Goal: Information Seeking & Learning: Learn about a topic

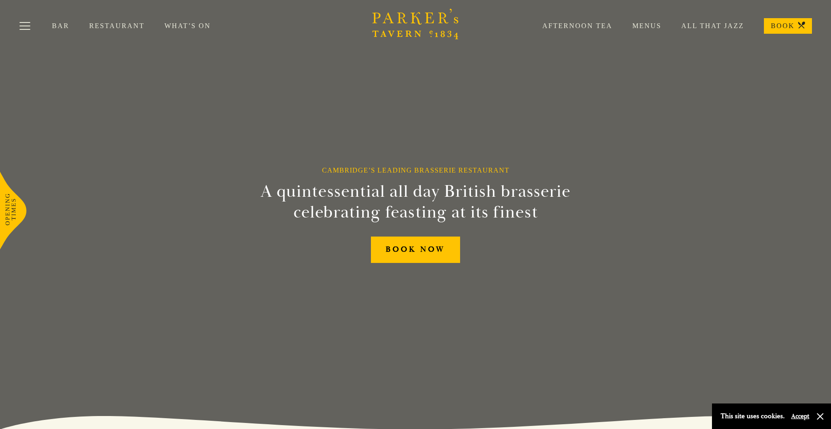
click at [129, 26] on link "Restaurant" at bounding box center [126, 26] width 75 height 9
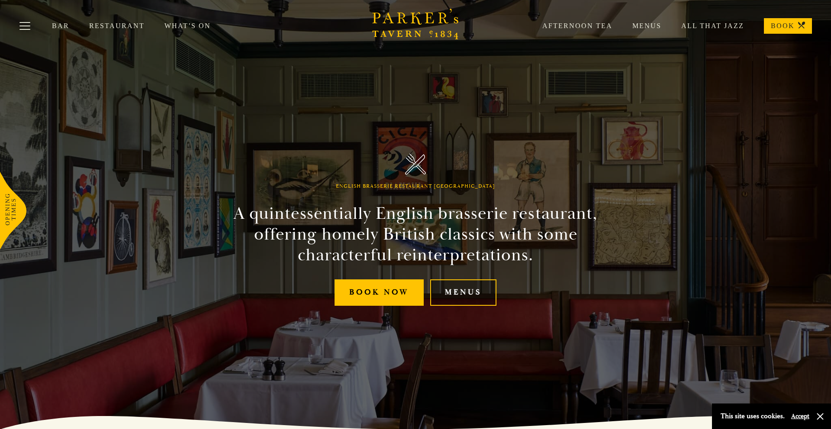
click at [460, 290] on link "Menus" at bounding box center [463, 293] width 66 height 26
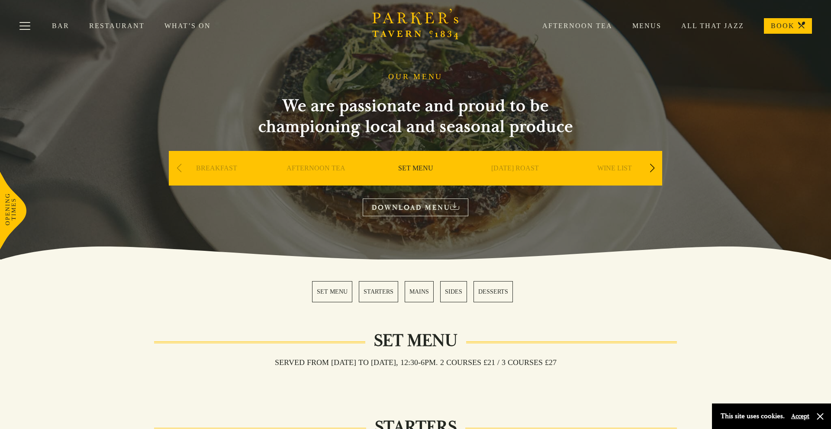
scroll to position [2, 0]
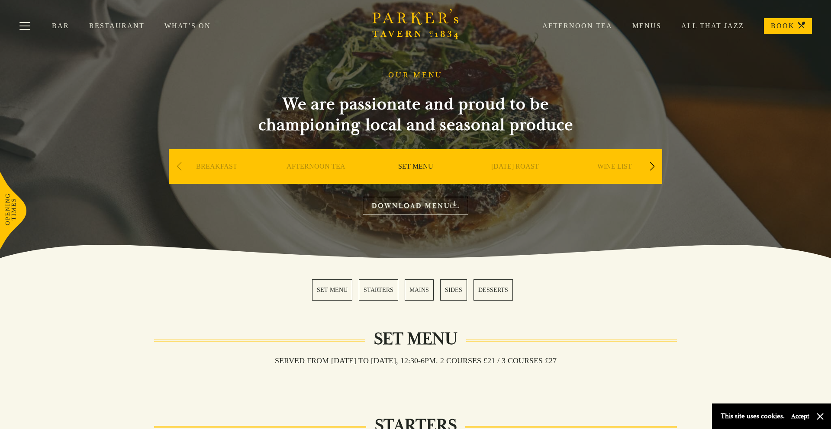
click at [422, 209] on link "DOWNLOAD MENU" at bounding box center [416, 206] width 106 height 18
click at [653, 166] on div "Next slide" at bounding box center [652, 167] width 12 height 19
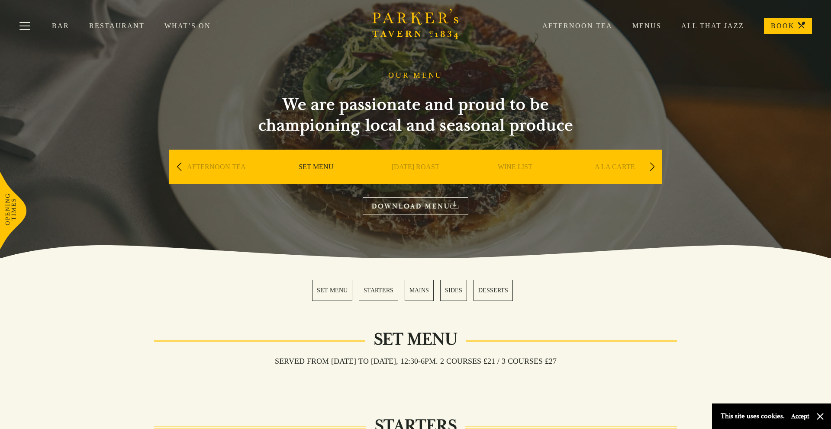
click at [653, 166] on div "Next slide" at bounding box center [652, 167] width 12 height 19
click at [177, 165] on div "Previous slide" at bounding box center [179, 167] width 12 height 19
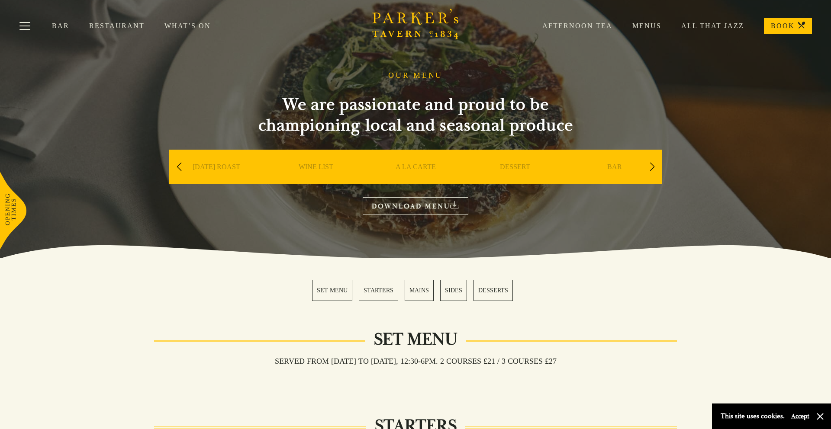
click at [177, 165] on div "Previous slide" at bounding box center [179, 167] width 12 height 19
click at [176, 166] on div "Previous slide" at bounding box center [179, 167] width 12 height 19
click at [177, 166] on div "Previous slide" at bounding box center [179, 167] width 12 height 19
click at [422, 289] on link "MAINS" at bounding box center [419, 290] width 29 height 21
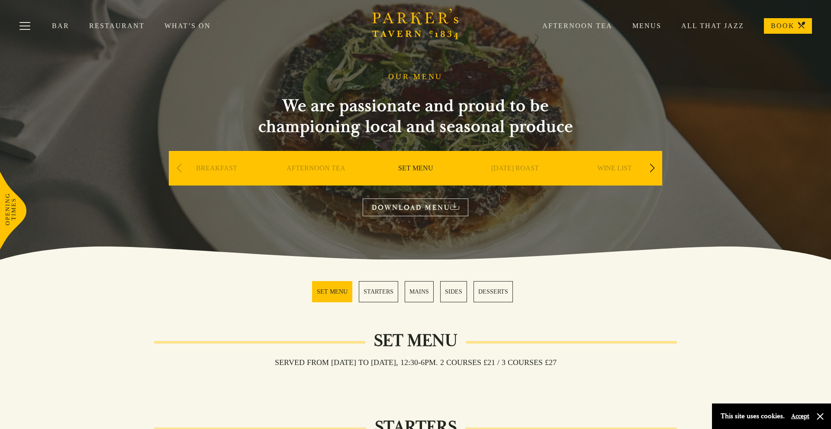
click at [311, 169] on link "AFTERNOON TEA" at bounding box center [315, 181] width 59 height 35
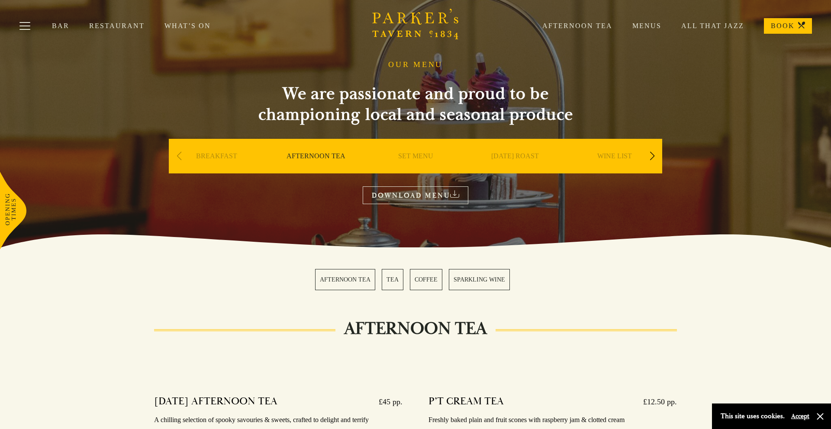
click at [654, 154] on div "Next slide" at bounding box center [652, 156] width 12 height 19
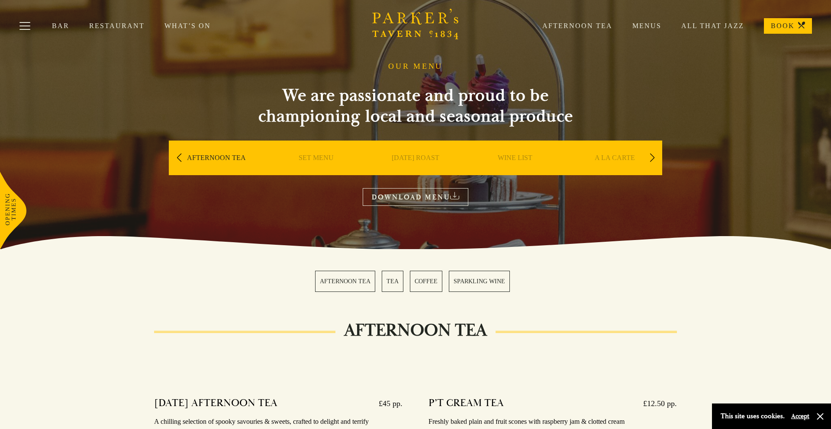
click at [654, 156] on div "Next slide" at bounding box center [652, 157] width 12 height 19
click at [524, 157] on link "A LA CARTE" at bounding box center [515, 171] width 40 height 35
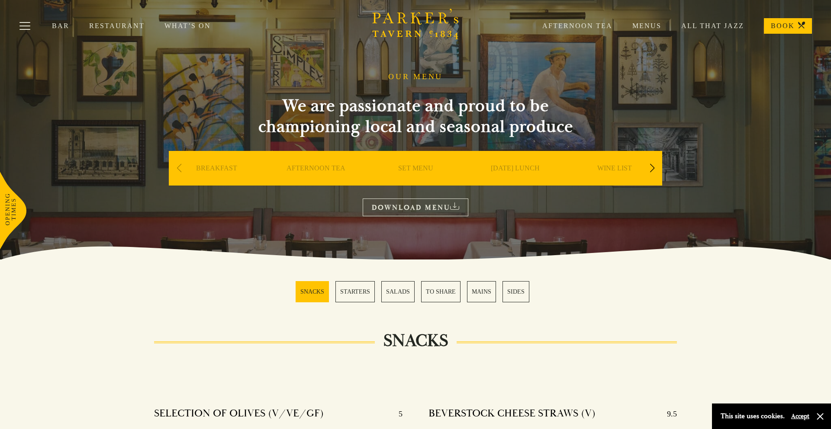
click at [414, 208] on link "DOWNLOAD MENU" at bounding box center [416, 208] width 106 height 18
